Goal: Information Seeking & Learning: Learn about a topic

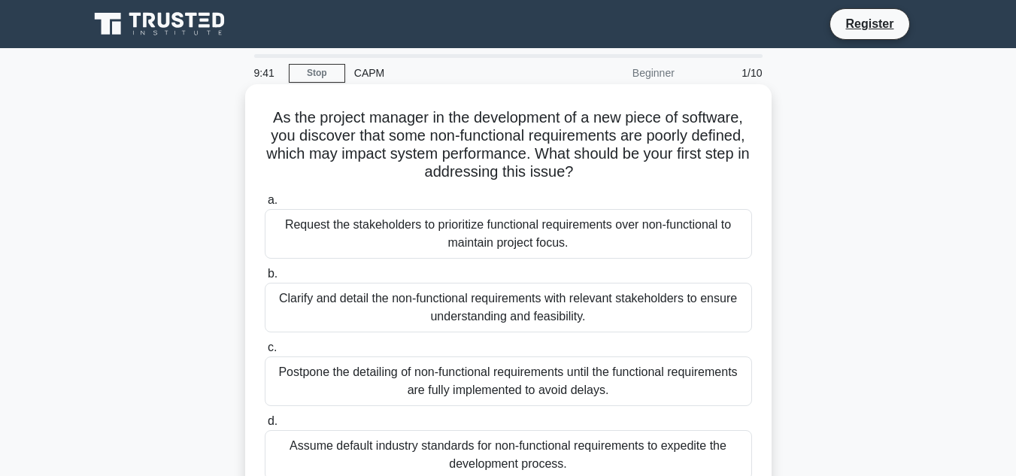
scroll to position [75, 0]
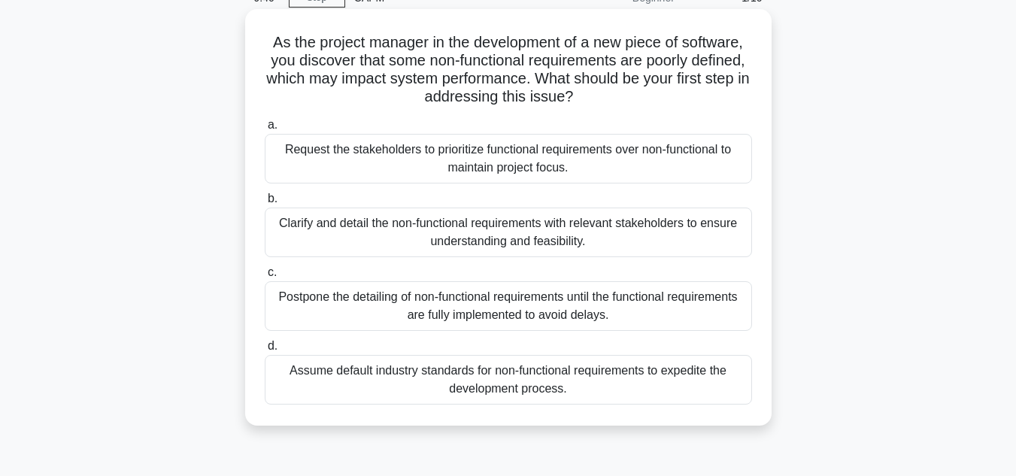
click at [419, 238] on div "Clarify and detail the non-functional requirements with relevant stakeholders t…" at bounding box center [508, 233] width 487 height 50
click at [265, 204] on input "b. Clarify and detail the non-functional requirements with relevant stakeholder…" at bounding box center [265, 199] width 0 height 10
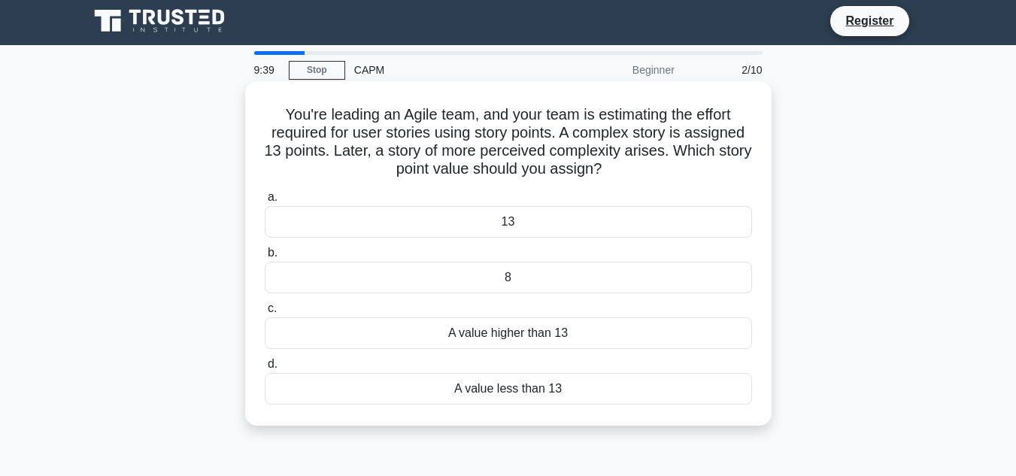
scroll to position [0, 0]
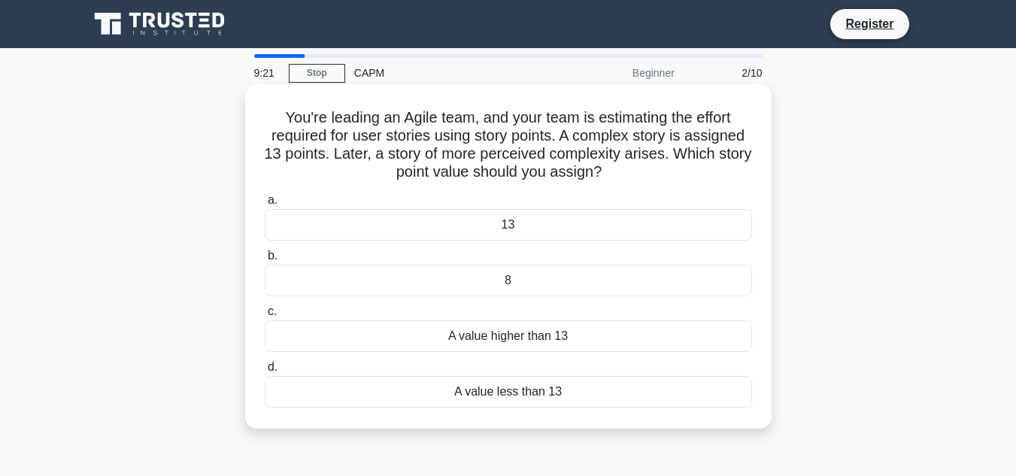
click at [563, 326] on div "A value higher than 13" at bounding box center [508, 336] width 487 height 32
click at [265, 317] on input "c. A value higher than 13" at bounding box center [265, 312] width 0 height 10
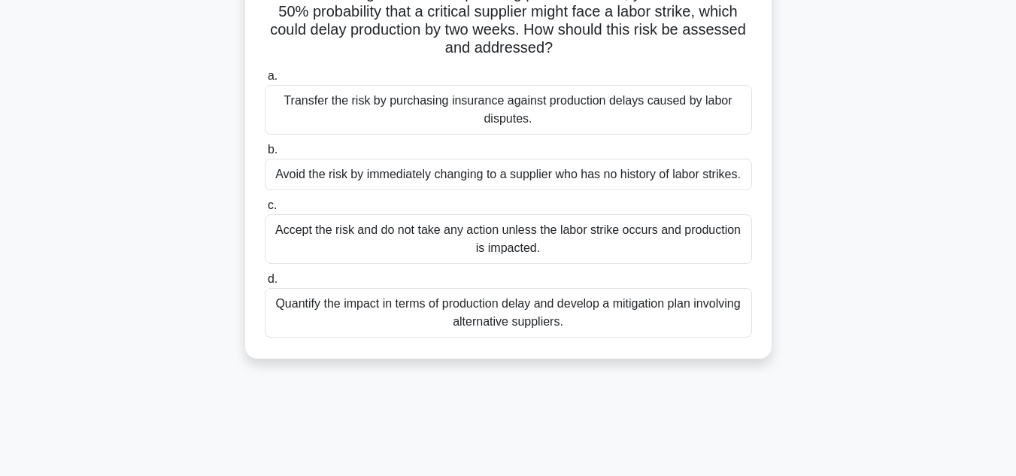
scroll to position [150, 0]
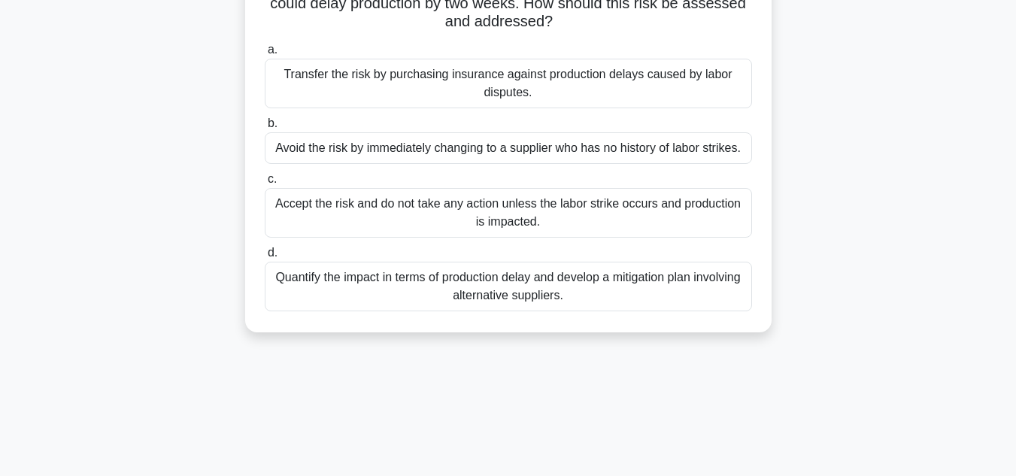
click at [541, 92] on div "Transfer the risk by purchasing insurance against production delays caused by l…" at bounding box center [508, 84] width 487 height 50
click at [265, 55] on input "a. Transfer the risk by purchasing insurance against production delays caused b…" at bounding box center [265, 50] width 0 height 10
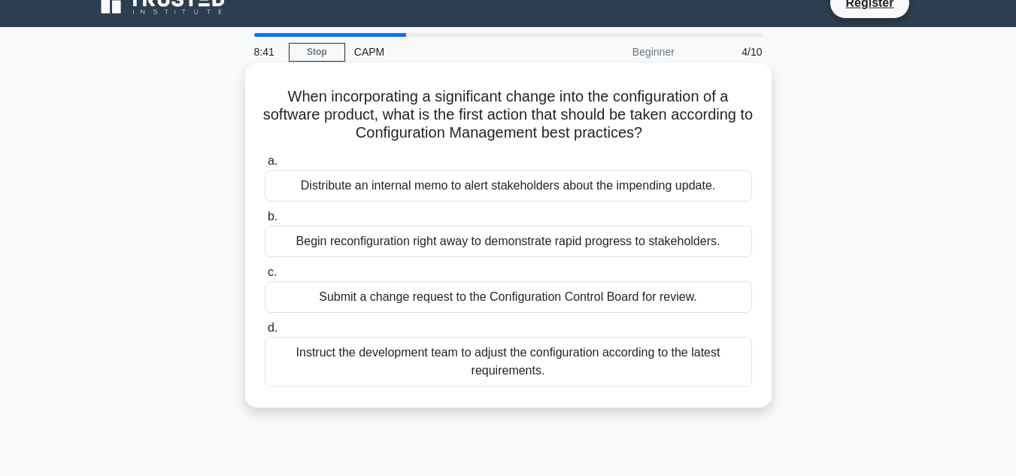
scroll to position [0, 0]
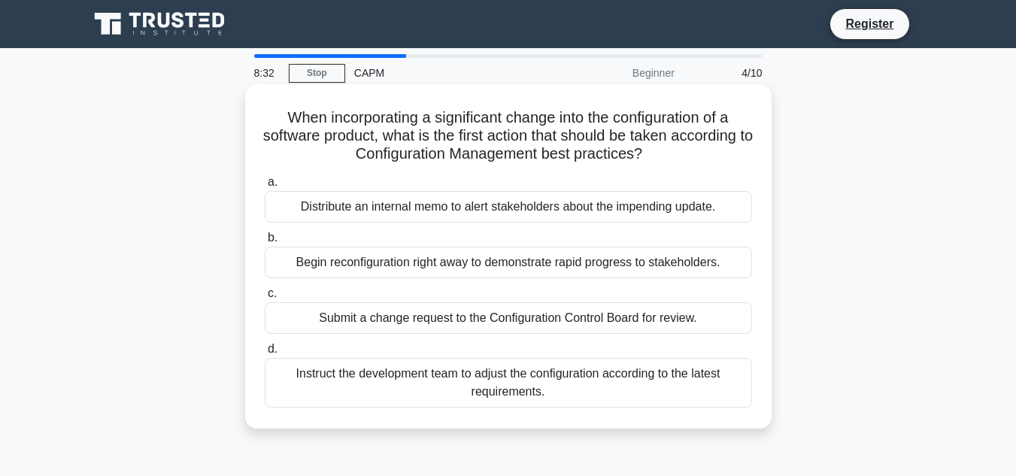
click at [360, 309] on div "Submit a change request to the Configuration Control Board for review." at bounding box center [508, 318] width 487 height 32
click at [265, 299] on input "c. Submit a change request to the Configuration Control Board for review." at bounding box center [265, 294] width 0 height 10
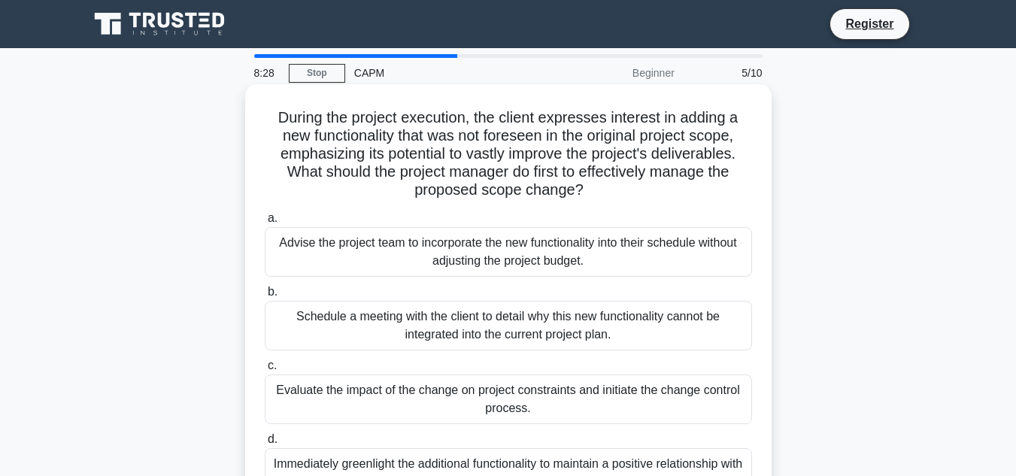
click at [574, 329] on div "Schedule a meeting with the client to detail why this new functionality cannot …" at bounding box center [508, 326] width 487 height 50
click at [265, 297] on input "b. Schedule a meeting with the client to detail why this new functionality cann…" at bounding box center [265, 292] width 0 height 10
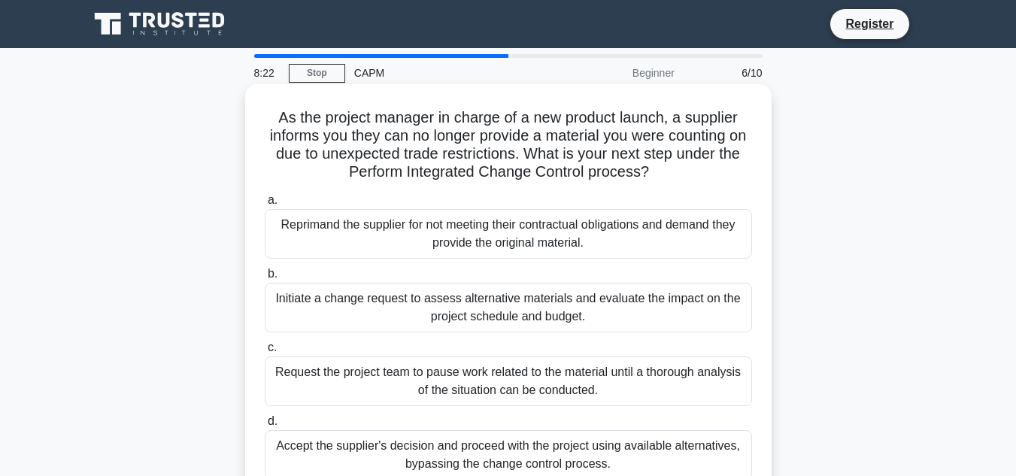
click at [503, 290] on div "Initiate a change request to assess alternative materials and evaluate the impa…" at bounding box center [508, 308] width 487 height 50
click at [265, 279] on input "b. Initiate a change request to assess alternative materials and evaluate the i…" at bounding box center [265, 274] width 0 height 10
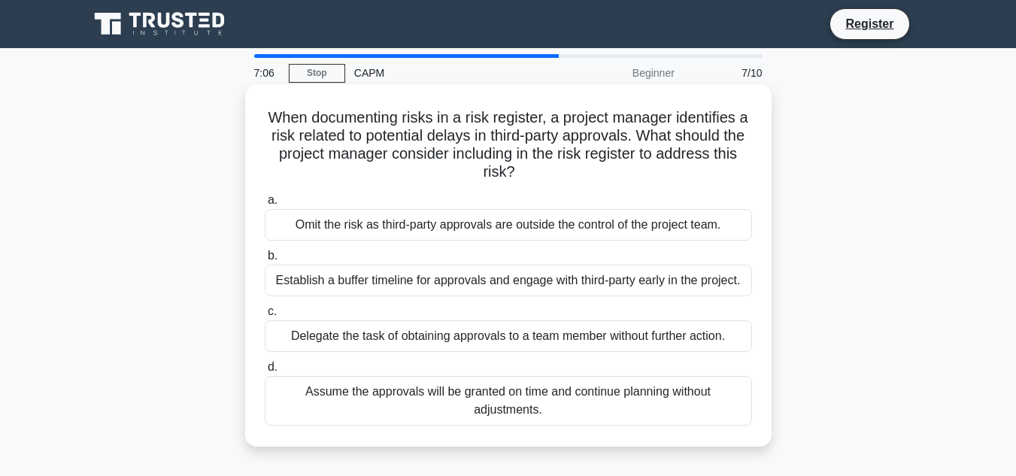
click at [402, 271] on div "Establish a buffer timeline for approvals and engage with third-party early in …" at bounding box center [508, 281] width 487 height 32
click at [293, 278] on div "Establish a buffer timeline for approvals and engage with third-party early in …" at bounding box center [508, 281] width 487 height 32
click at [265, 261] on input "b. Establish a buffer timeline for approvals and engage with third-party early …" at bounding box center [265, 256] width 0 height 10
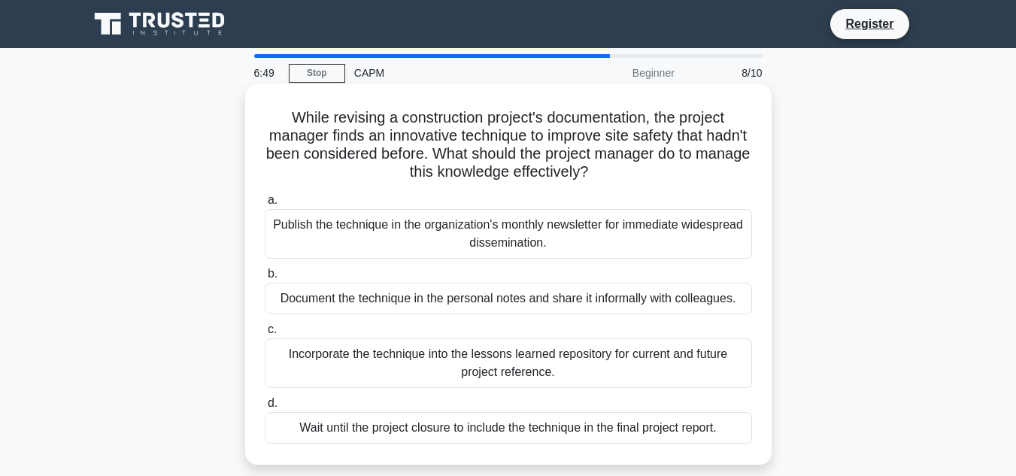
click at [451, 220] on div "Publish the technique in the organization's monthly newsletter for immediate wi…" at bounding box center [508, 234] width 487 height 50
click at [265, 205] on input "a. Publish the technique in the organization's monthly newsletter for immediate…" at bounding box center [265, 201] width 0 height 10
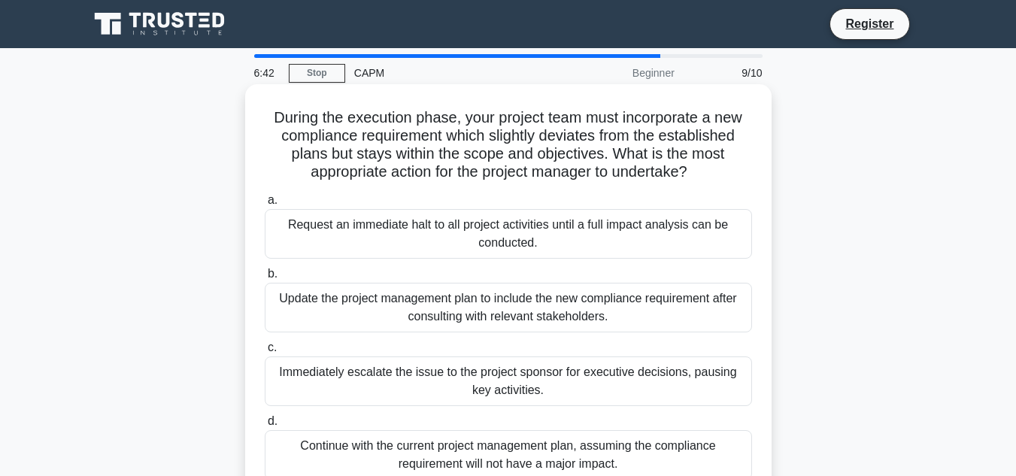
click at [568, 283] on label "b. Update the project management plan to include the new compliance requirement…" at bounding box center [508, 299] width 487 height 68
click at [265, 279] on input "b. Update the project management plan to include the new compliance requirement…" at bounding box center [265, 274] width 0 height 10
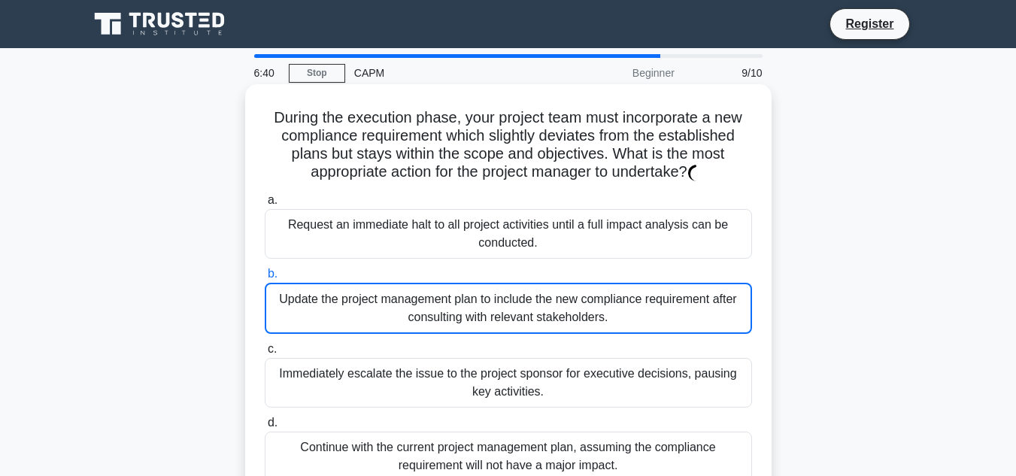
click at [573, 311] on div "Update the project management plan to include the new compliance requirement af…" at bounding box center [508, 308] width 487 height 51
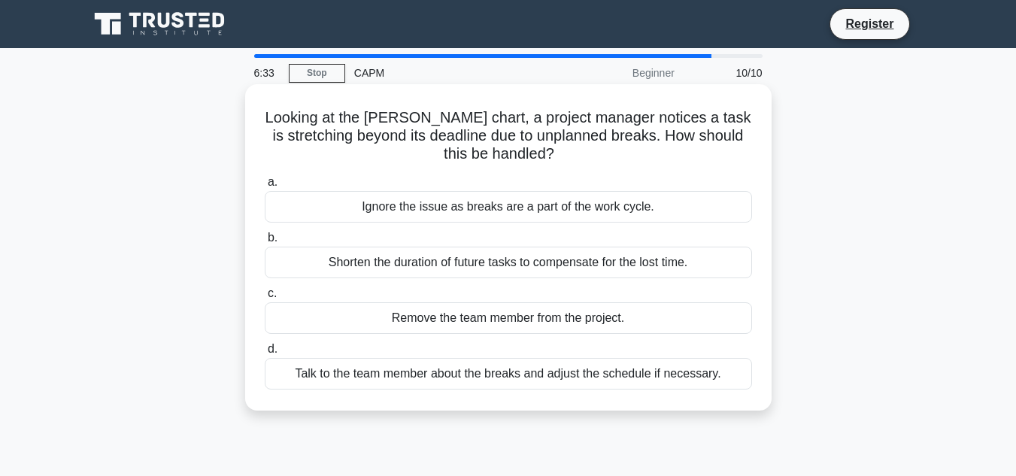
click at [435, 250] on div "Shorten the duration of future tasks to compensate for the lost time." at bounding box center [508, 263] width 487 height 32
click at [265, 243] on input "b. Shorten the duration of future tasks to compensate for the lost time." at bounding box center [265, 238] width 0 height 10
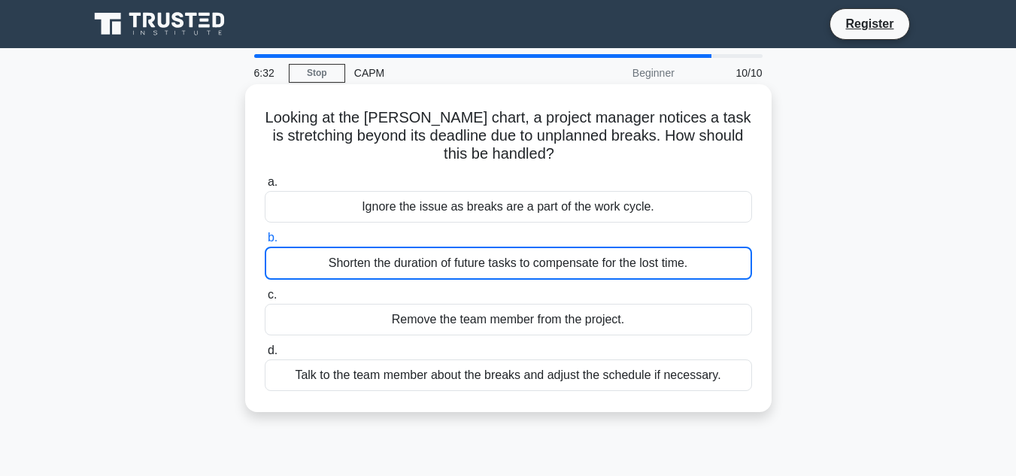
click at [438, 251] on div "Shorten the duration of future tasks to compensate for the lost time." at bounding box center [508, 263] width 487 height 33
click at [265, 243] on input "b. Shorten the duration of future tasks to compensate for the lost time." at bounding box center [265, 238] width 0 height 10
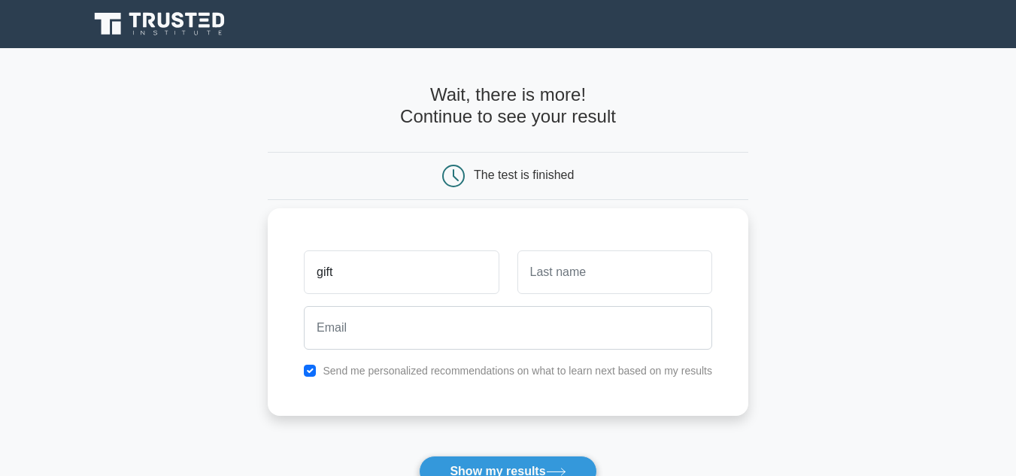
type input "gift"
click at [556, 285] on input "text" at bounding box center [614, 272] width 195 height 44
type input "hi"
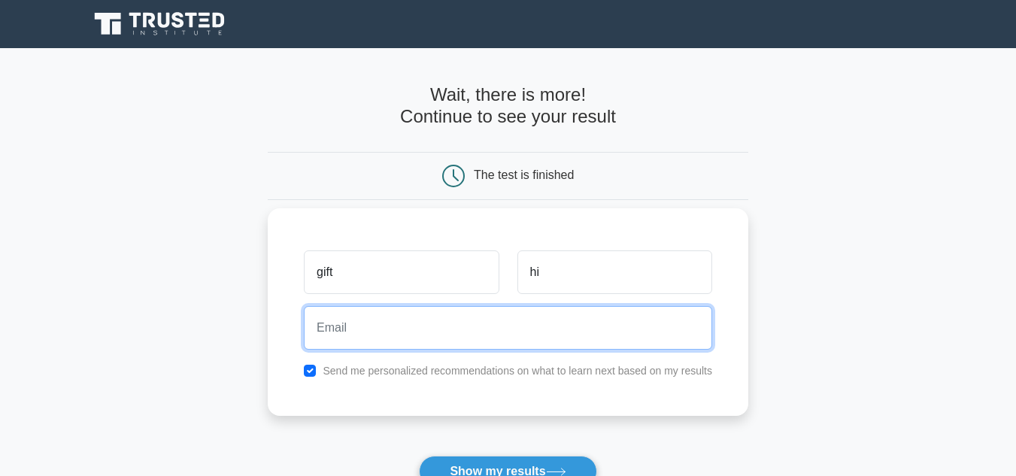
click at [388, 335] on input "email" at bounding box center [508, 328] width 408 height 44
type input "[EMAIL_ADDRESS][DOMAIN_NAME]"
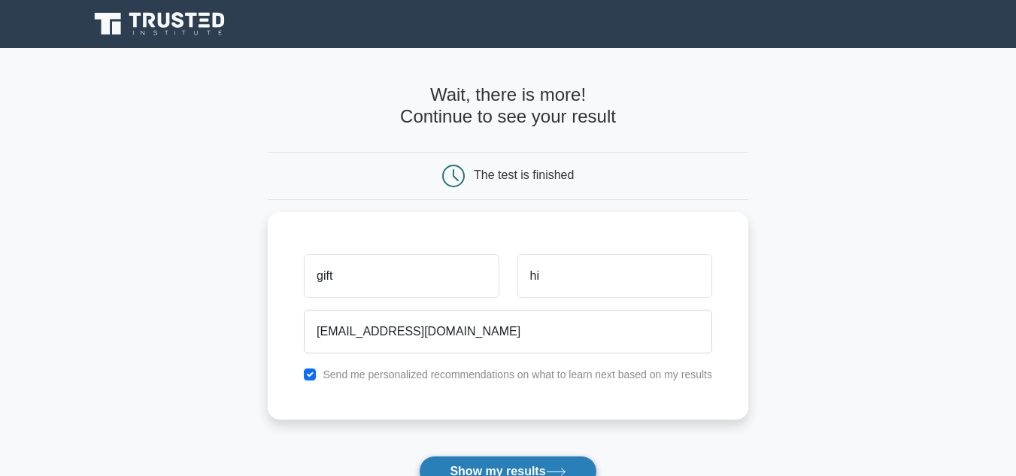
click at [513, 460] on button "Show my results" at bounding box center [507, 472] width 177 height 32
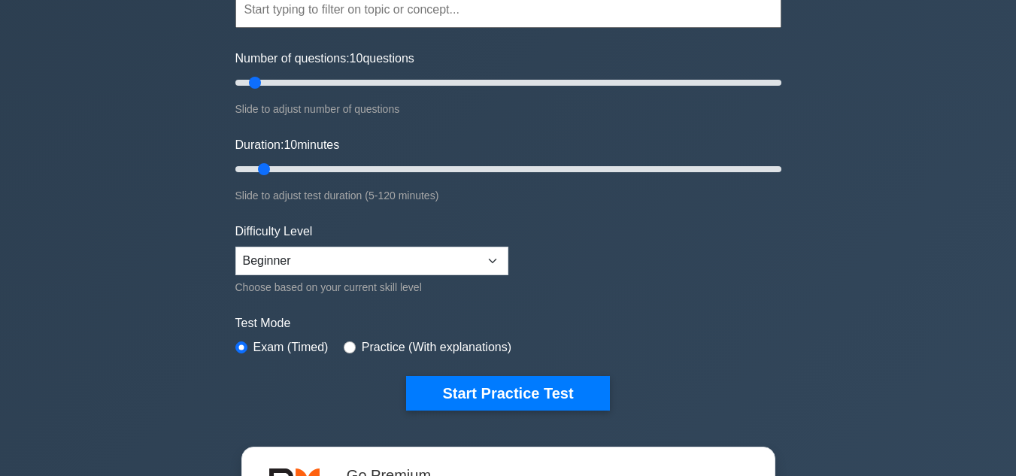
scroll to position [150, 0]
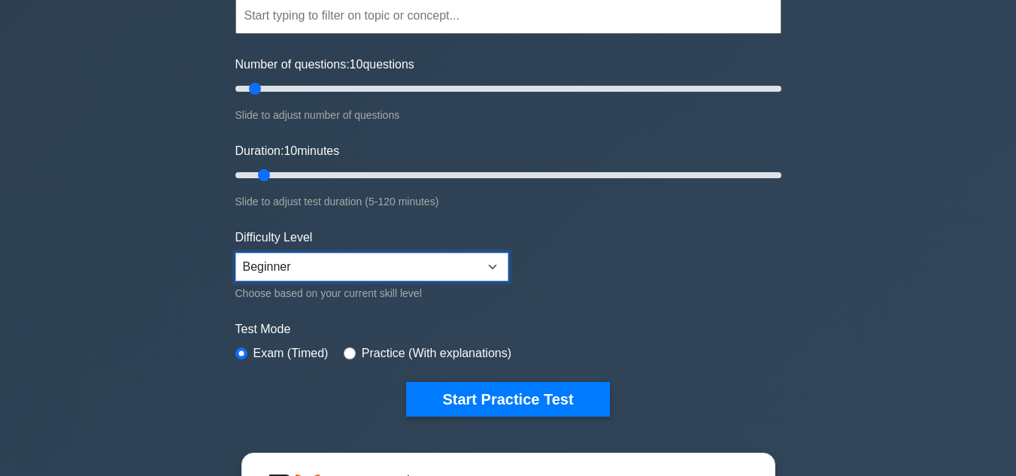
click at [467, 270] on select "Beginner Intermediate Expert" at bounding box center [371, 267] width 273 height 29
click at [487, 226] on form "Topics Project Scope Management Project Time Management Project Cost Management…" at bounding box center [508, 184] width 546 height 465
click at [593, 236] on form "Topics Project Scope Management Project Time Management Project Cost Management…" at bounding box center [508, 184] width 546 height 465
